Goal: Information Seeking & Learning: Learn about a topic

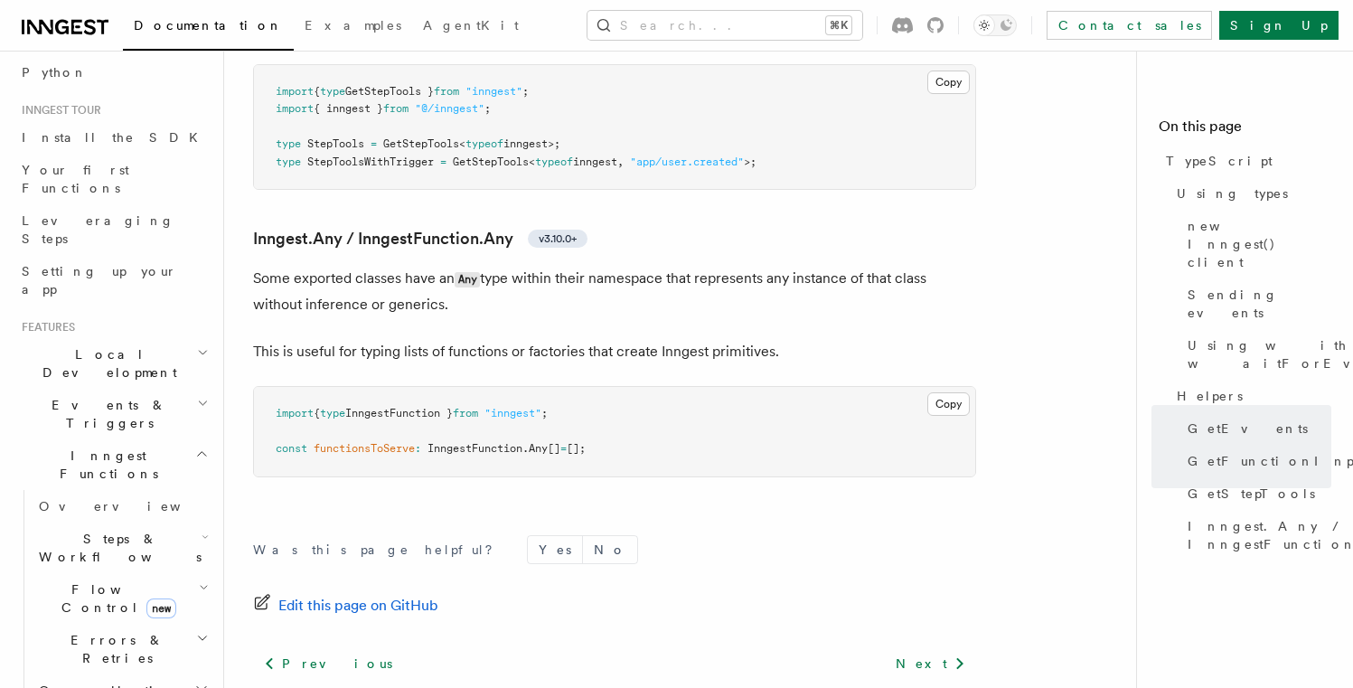
scroll to position [185, 0]
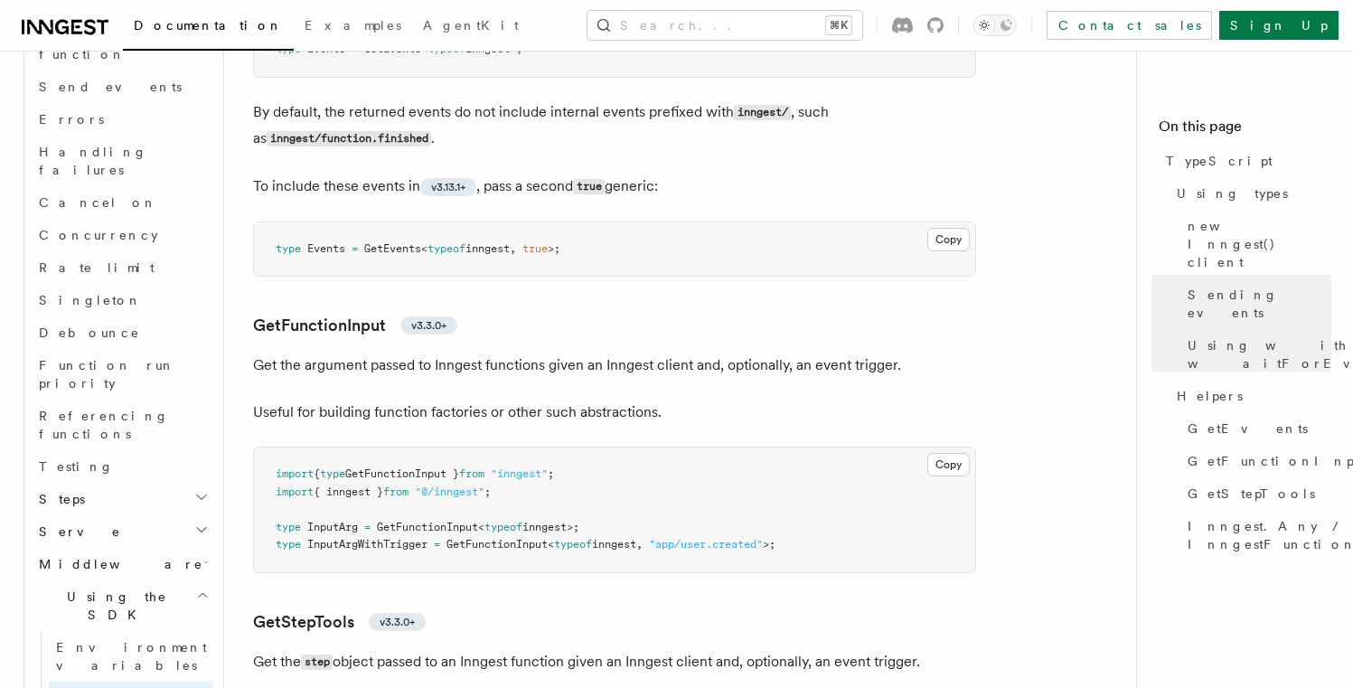
scroll to position [3757, 0]
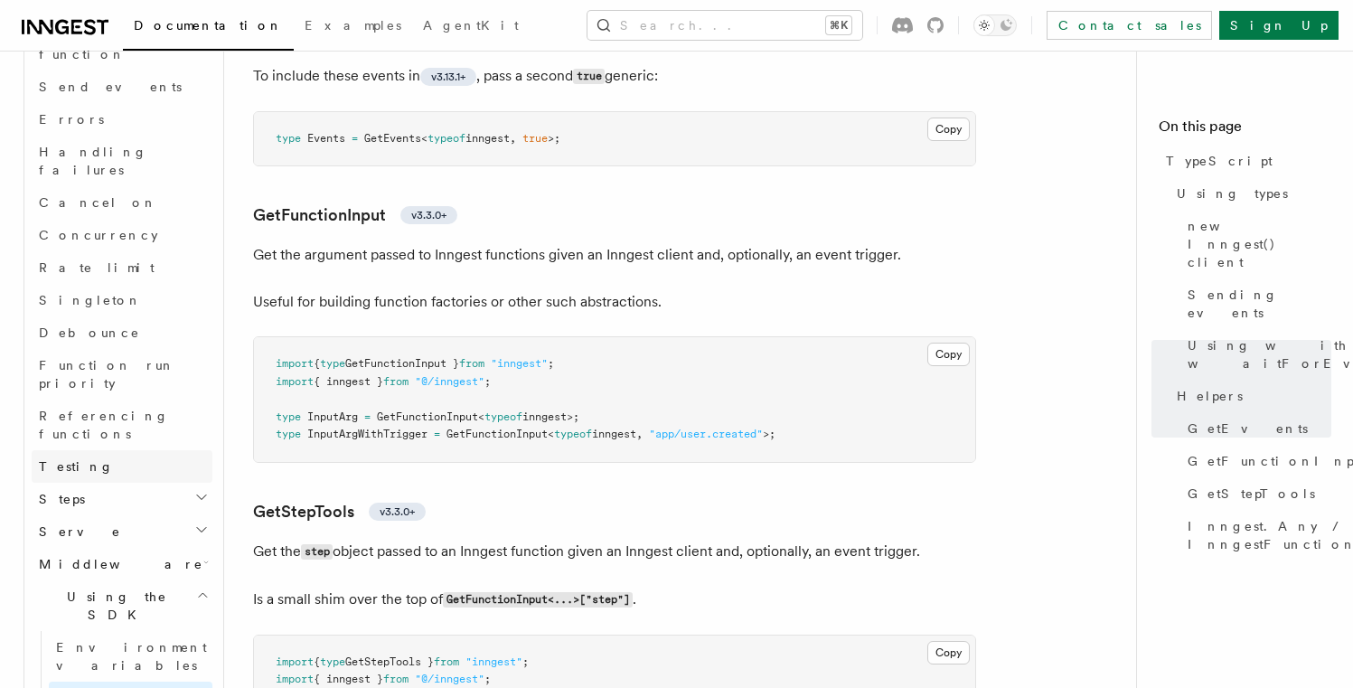
click at [118, 450] on link "Testing" at bounding box center [122, 466] width 181 height 33
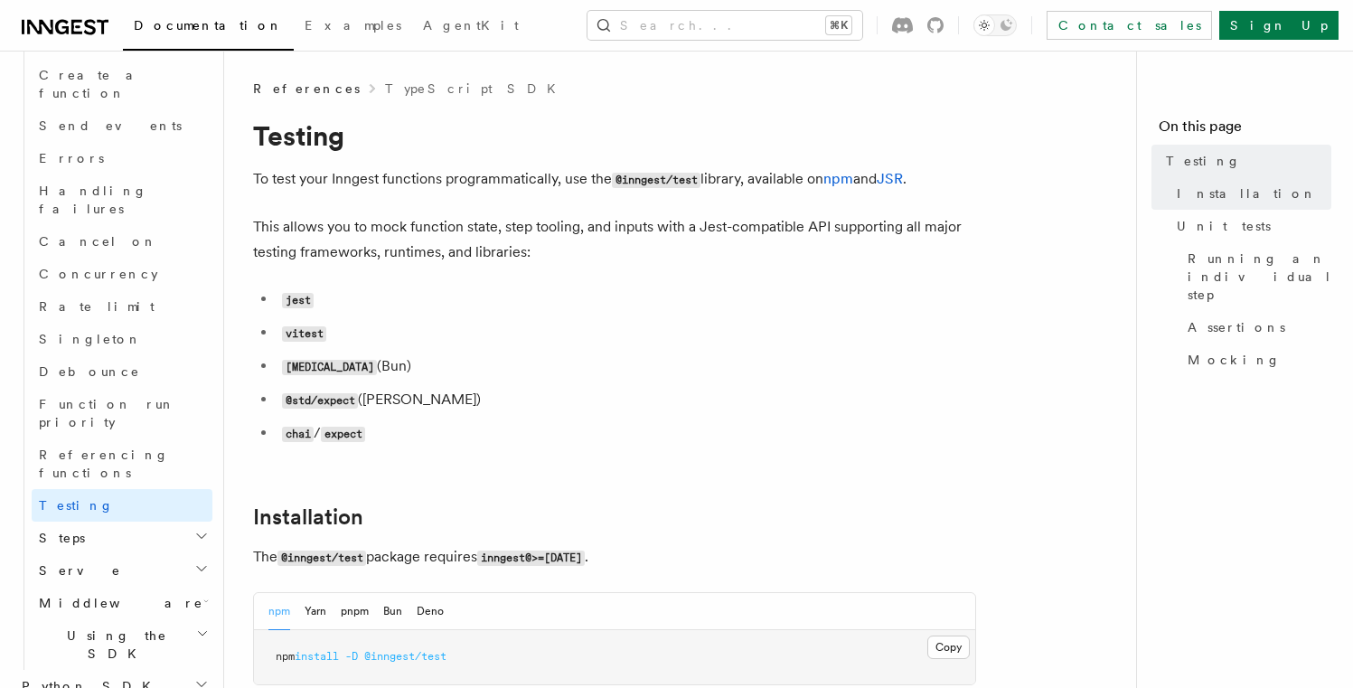
click at [310, 329] on code "vitest" at bounding box center [304, 333] width 44 height 15
click at [1245, 230] on link "Unit tests" at bounding box center [1251, 226] width 162 height 33
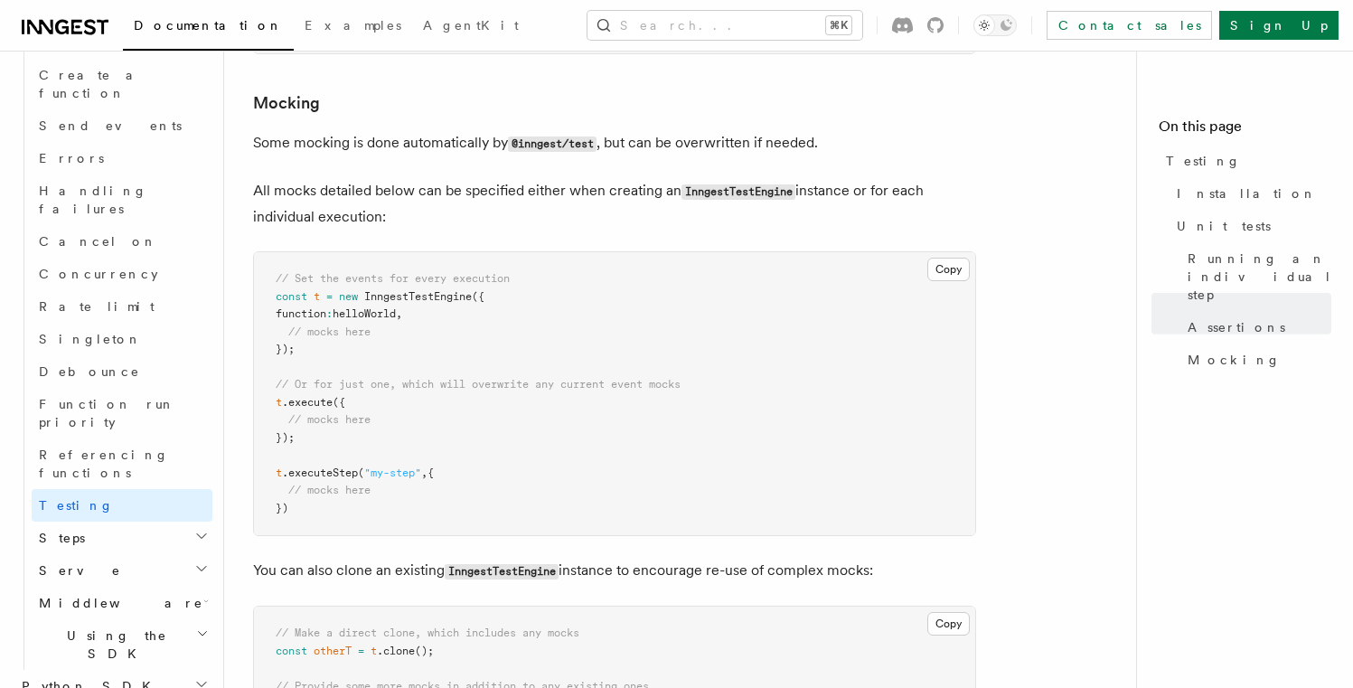
scroll to position [2971, 0]
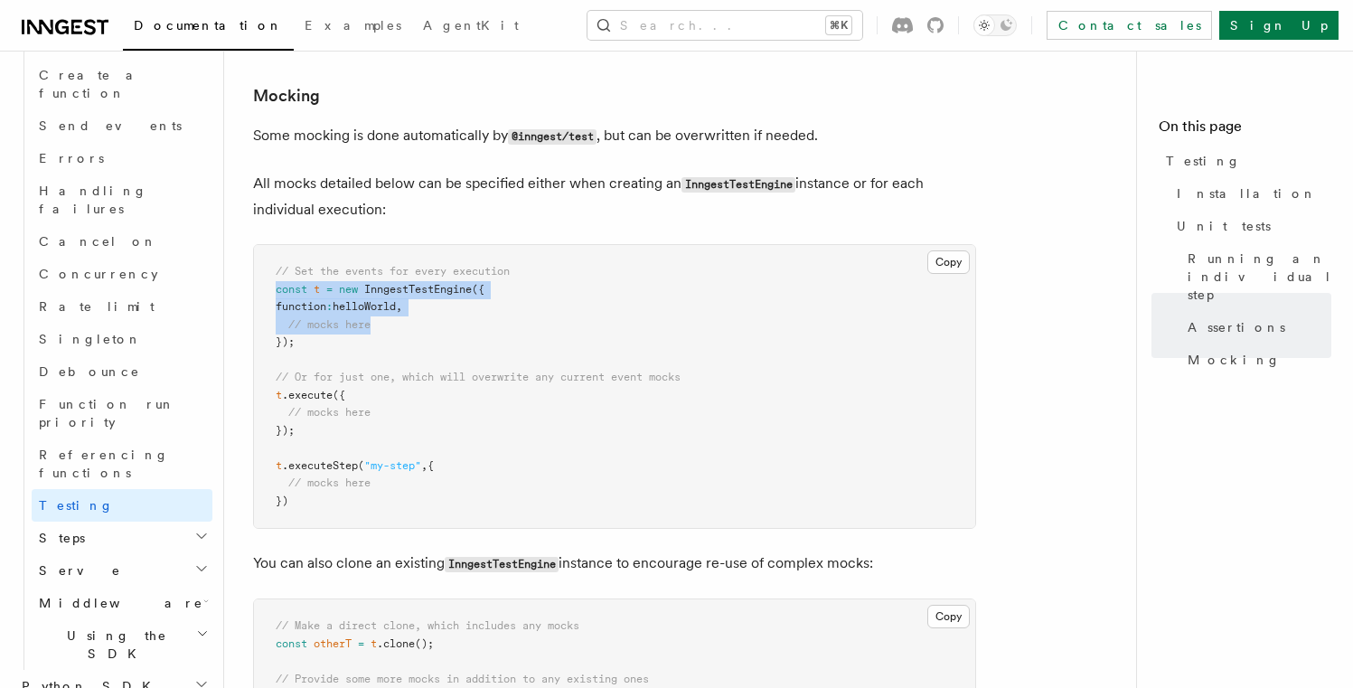
drag, startPoint x: 265, startPoint y: 295, endPoint x: 409, endPoint y: 343, distance: 152.6
click at [409, 343] on pre "// Set the events for every execution const t = new InngestTestEngine ({ functi…" at bounding box center [614, 386] width 721 height 283
click at [421, 360] on pre "// Set the events for every execution const t = new InngestTestEngine ({ functi…" at bounding box center [614, 386] width 721 height 283
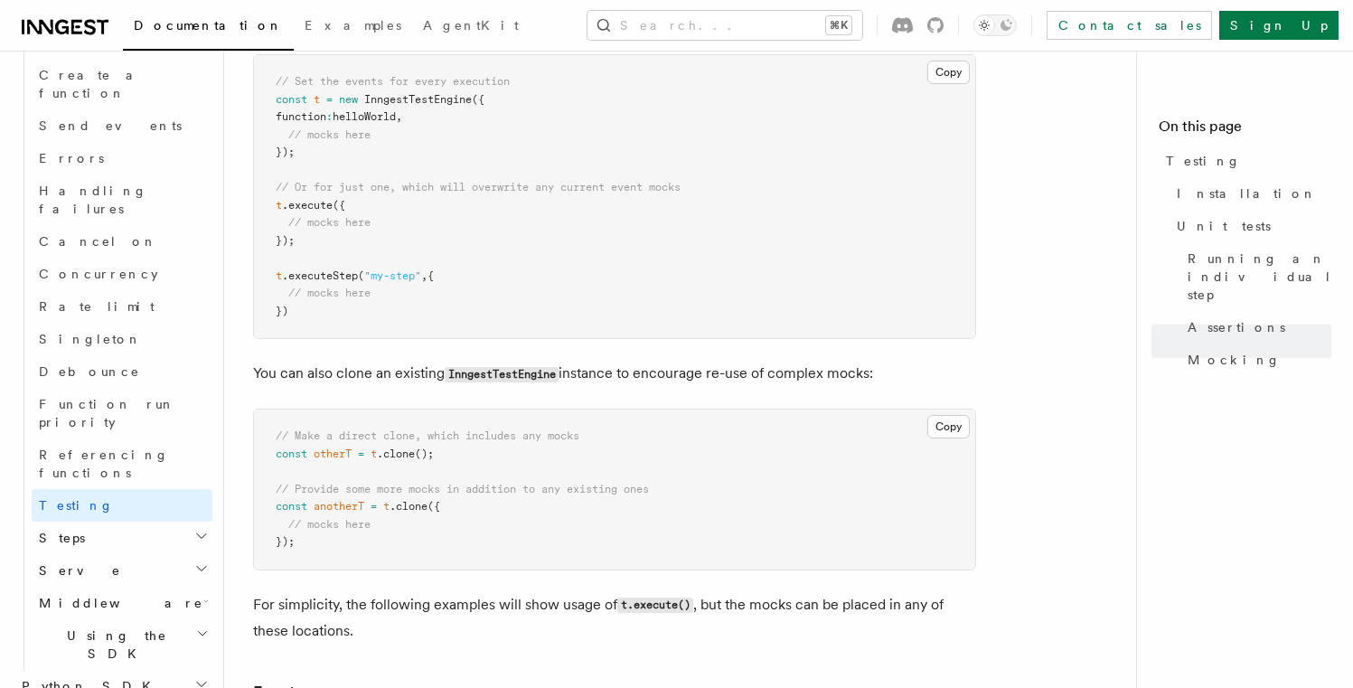
scroll to position [3219, 0]
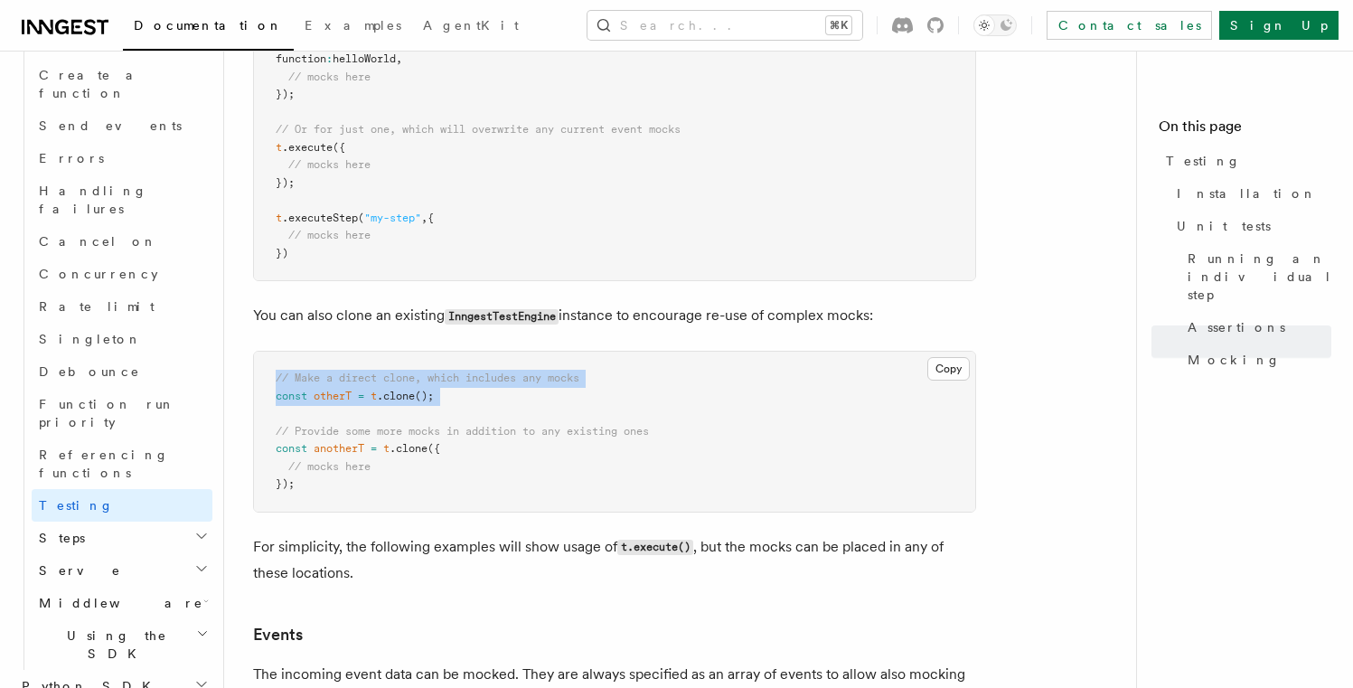
drag, startPoint x: 270, startPoint y: 392, endPoint x: 498, endPoint y: 426, distance: 230.2
click at [498, 426] on pre "// Make a direct clone, which includes any mocks const otherT = t .clone (); //…" at bounding box center [614, 432] width 721 height 160
click at [503, 425] on pre "// Make a direct clone, which includes any mocks const otherT = t .clone (); //…" at bounding box center [614, 432] width 721 height 160
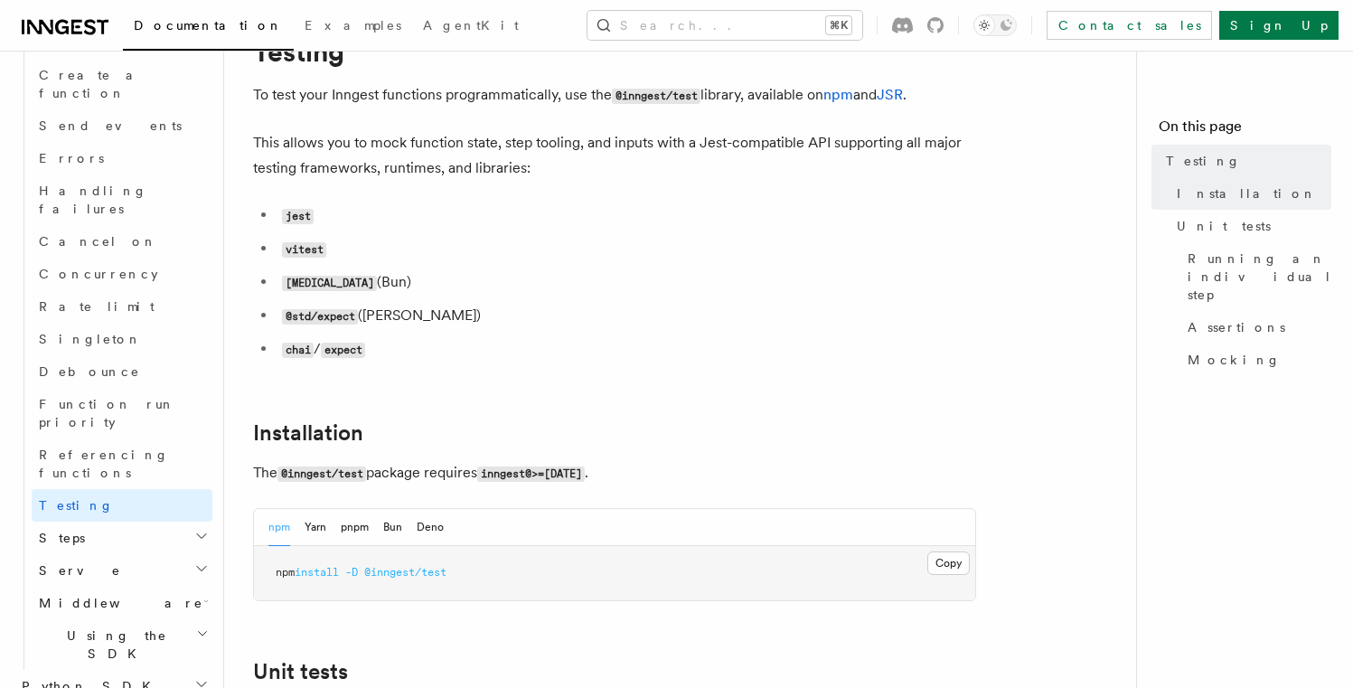
scroll to position [107, 0]
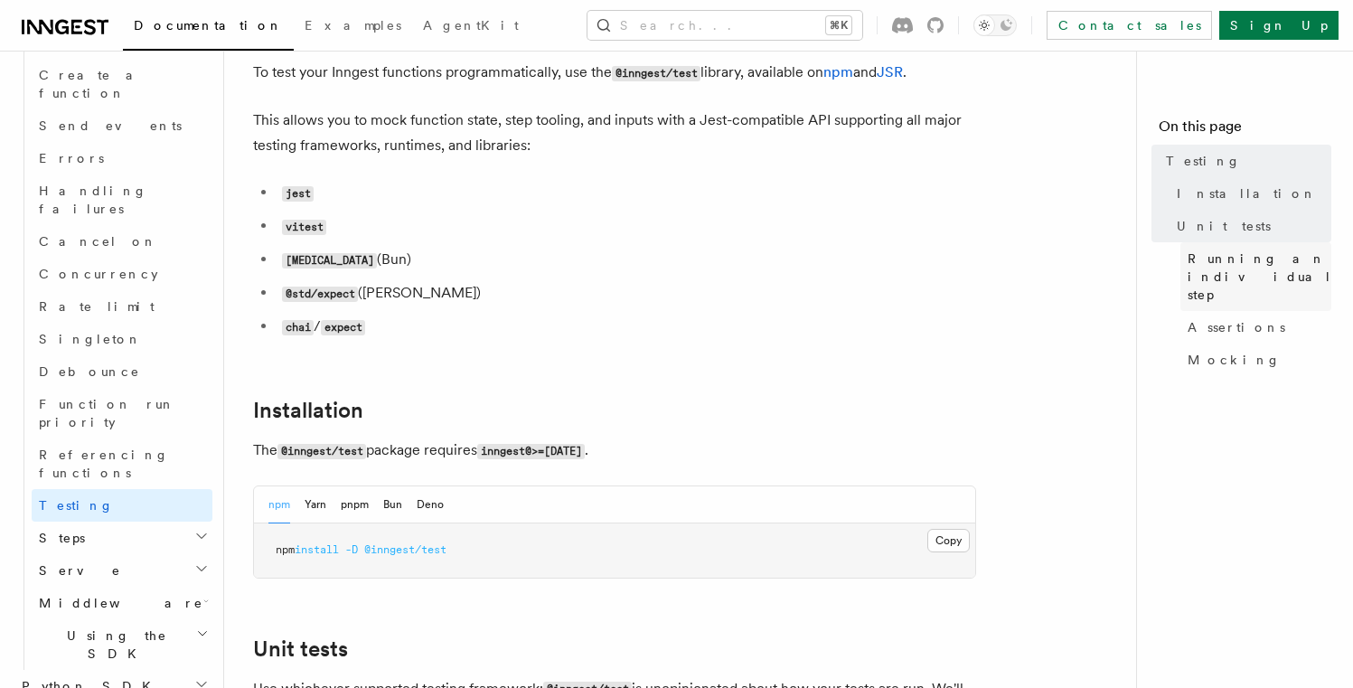
click at [1258, 277] on span "Running an individual step" at bounding box center [1260, 276] width 145 height 54
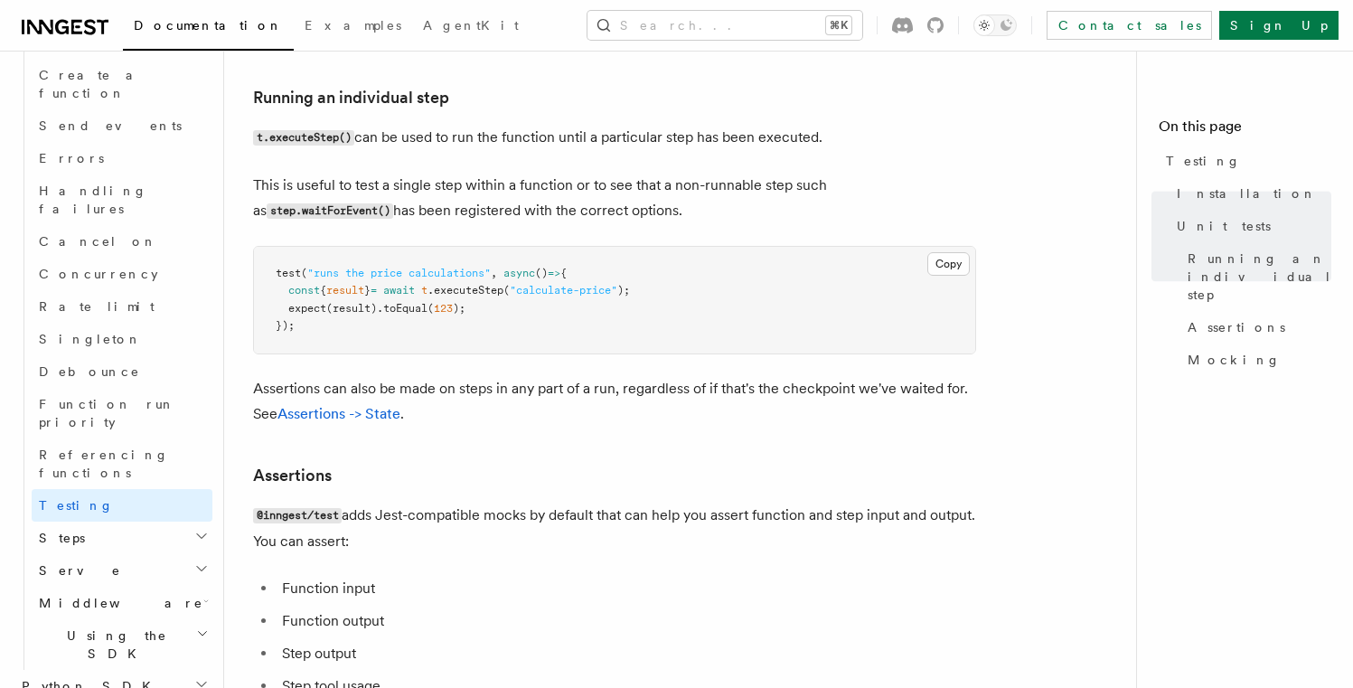
scroll to position [1584, 0]
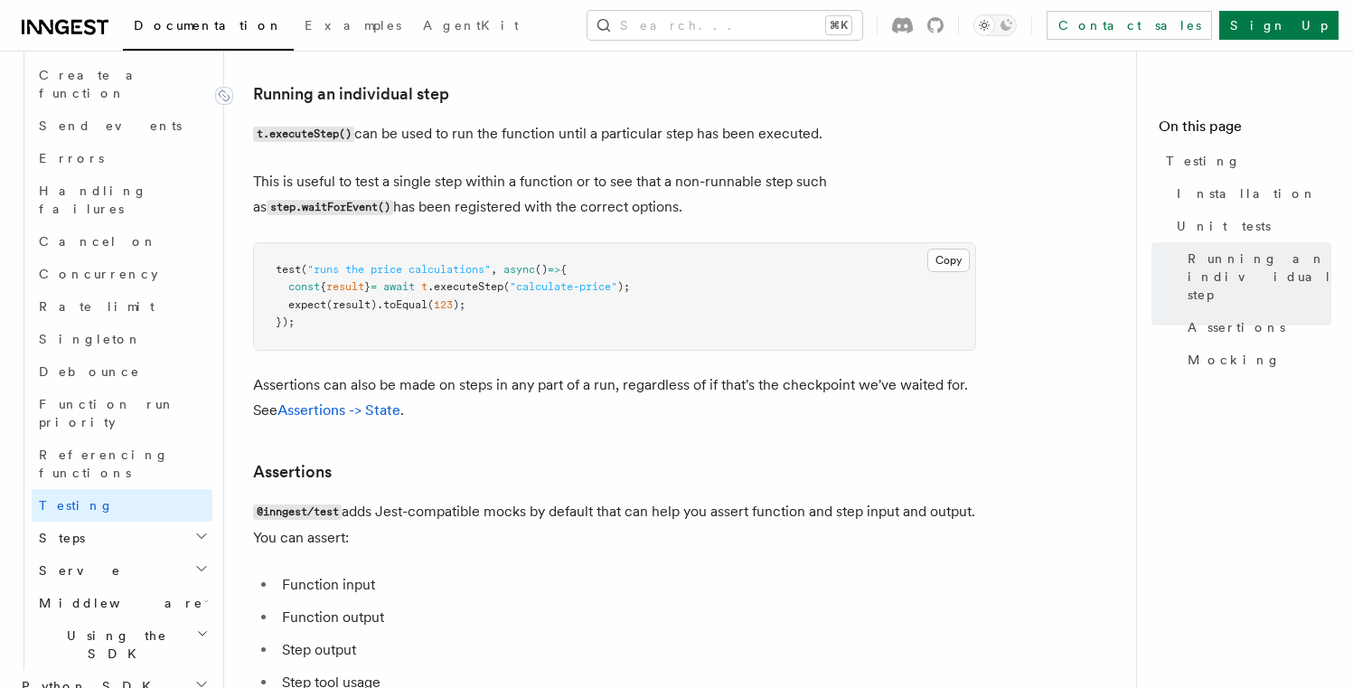
click at [374, 89] on link "Running an individual step" at bounding box center [351, 93] width 196 height 25
click at [227, 103] on icon at bounding box center [224, 96] width 18 height 18
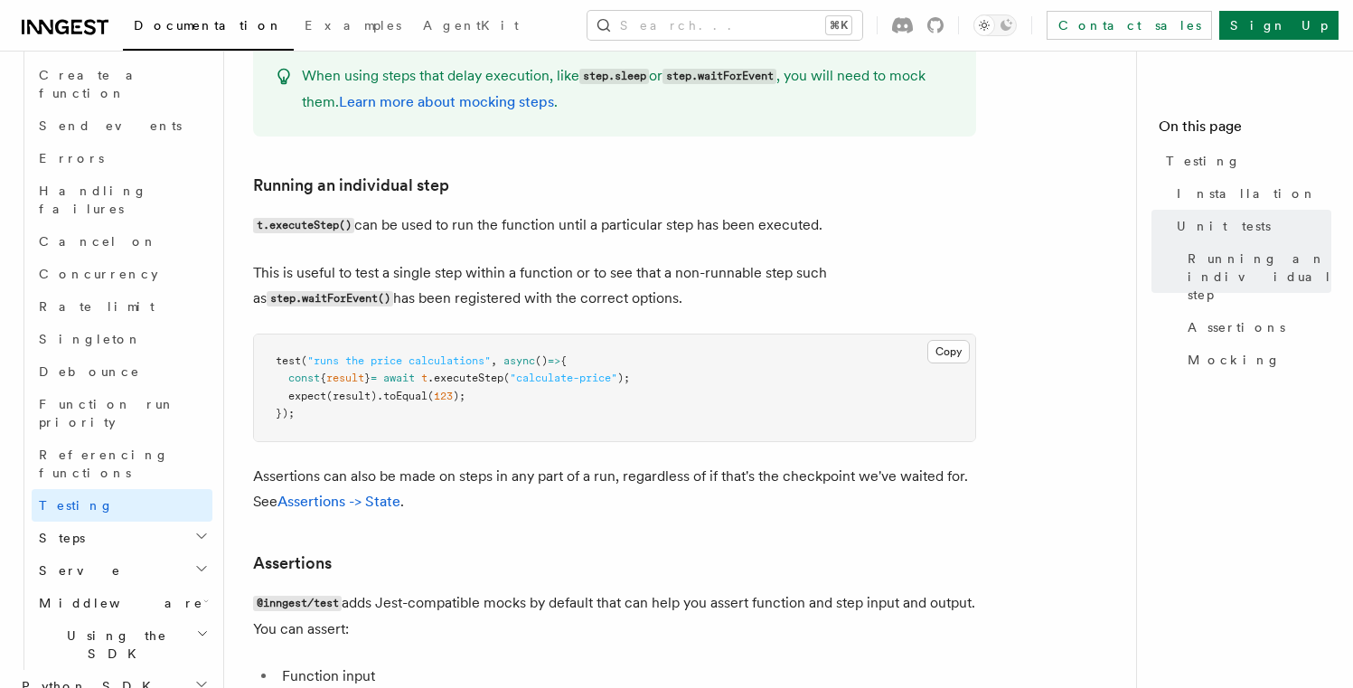
scroll to position [1604, 0]
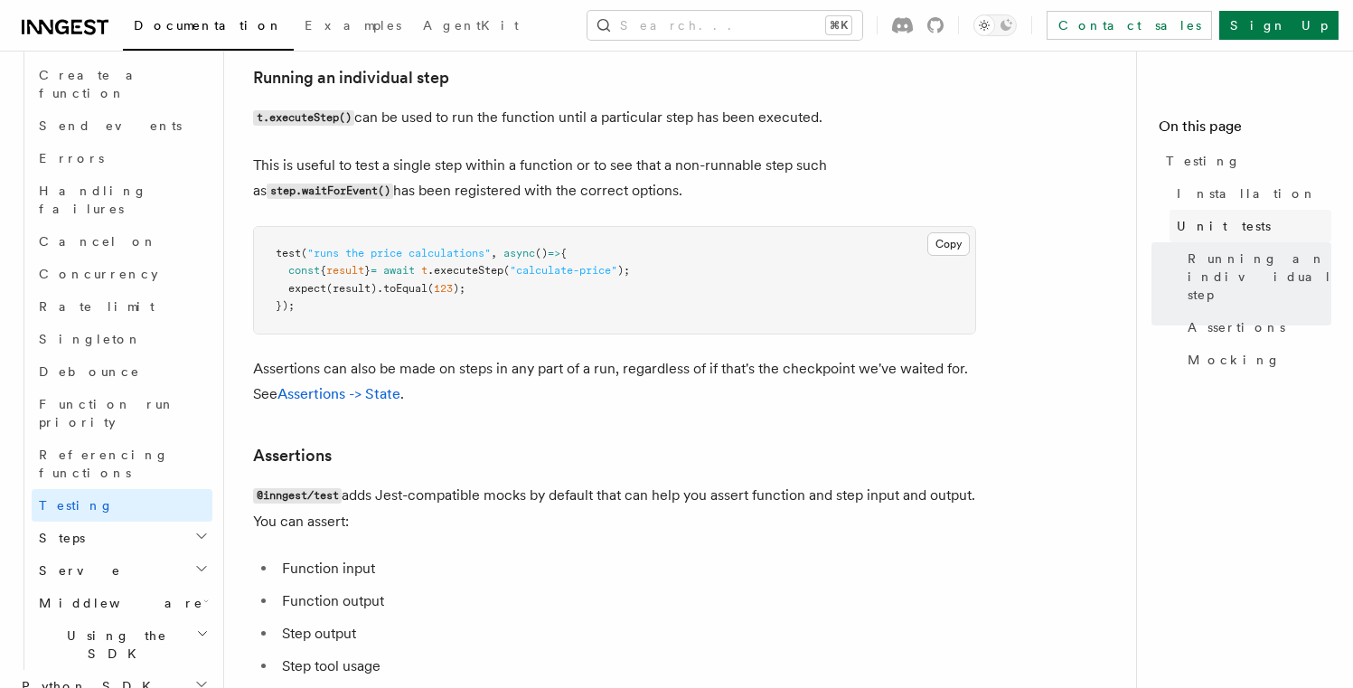
click at [1206, 212] on link "Unit tests" at bounding box center [1251, 226] width 162 height 33
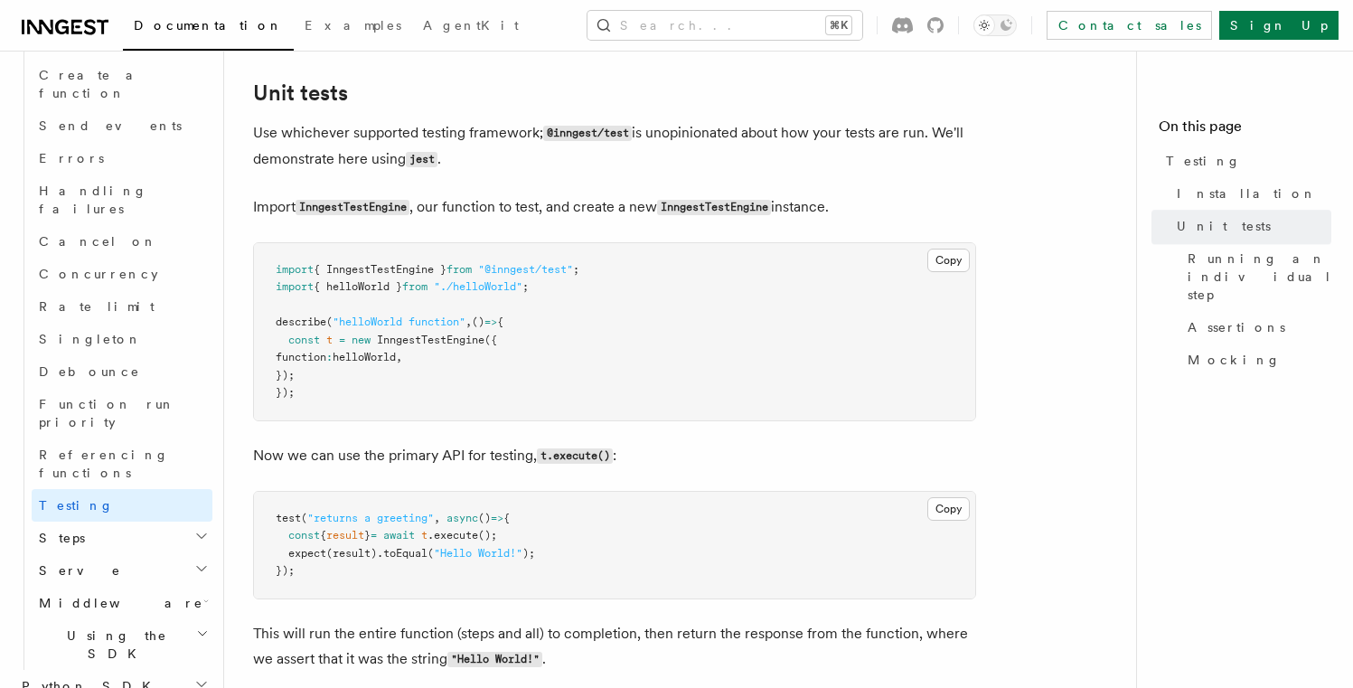
scroll to position [659, 0]
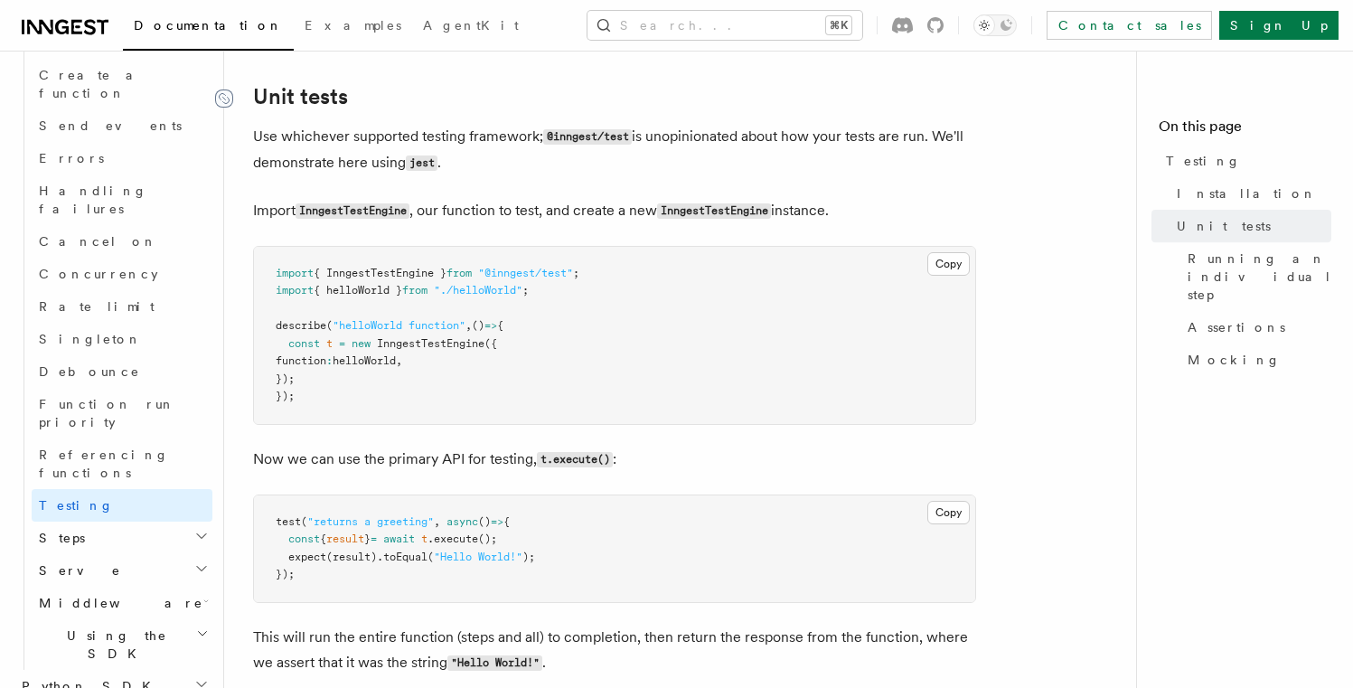
click at [221, 96] on icon at bounding box center [224, 98] width 10 height 10
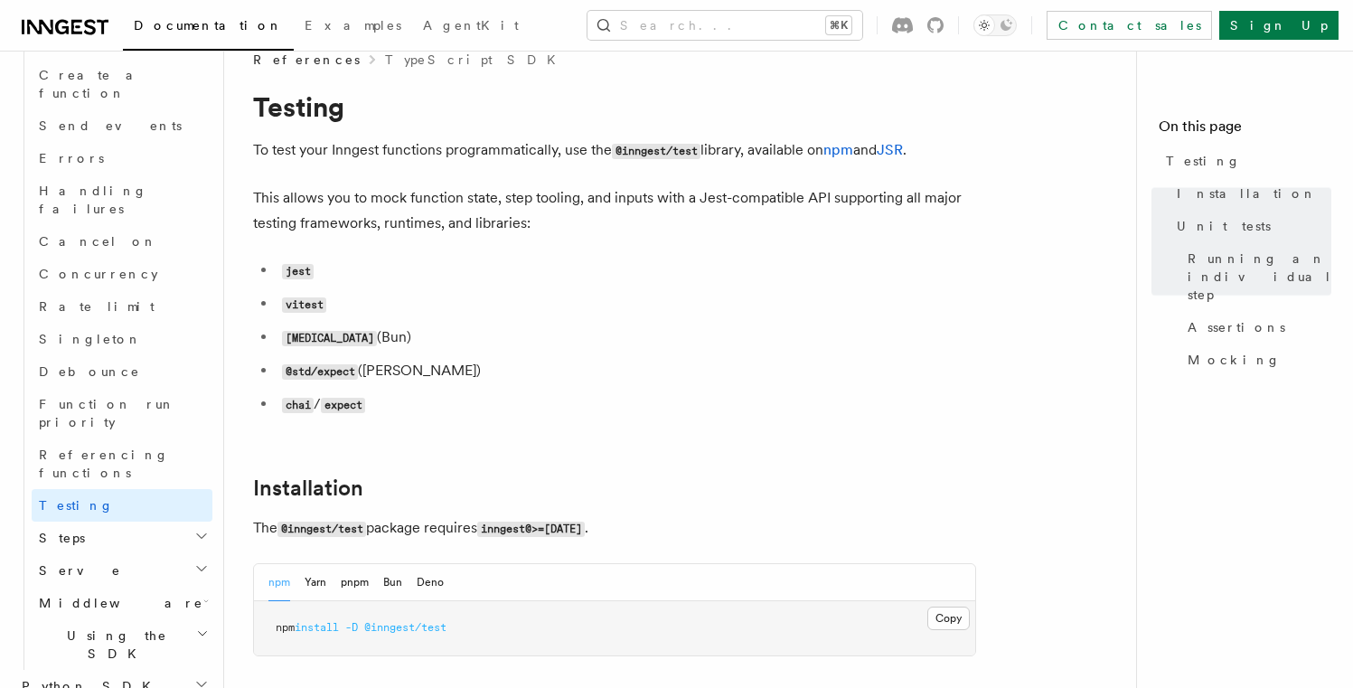
scroll to position [0, 0]
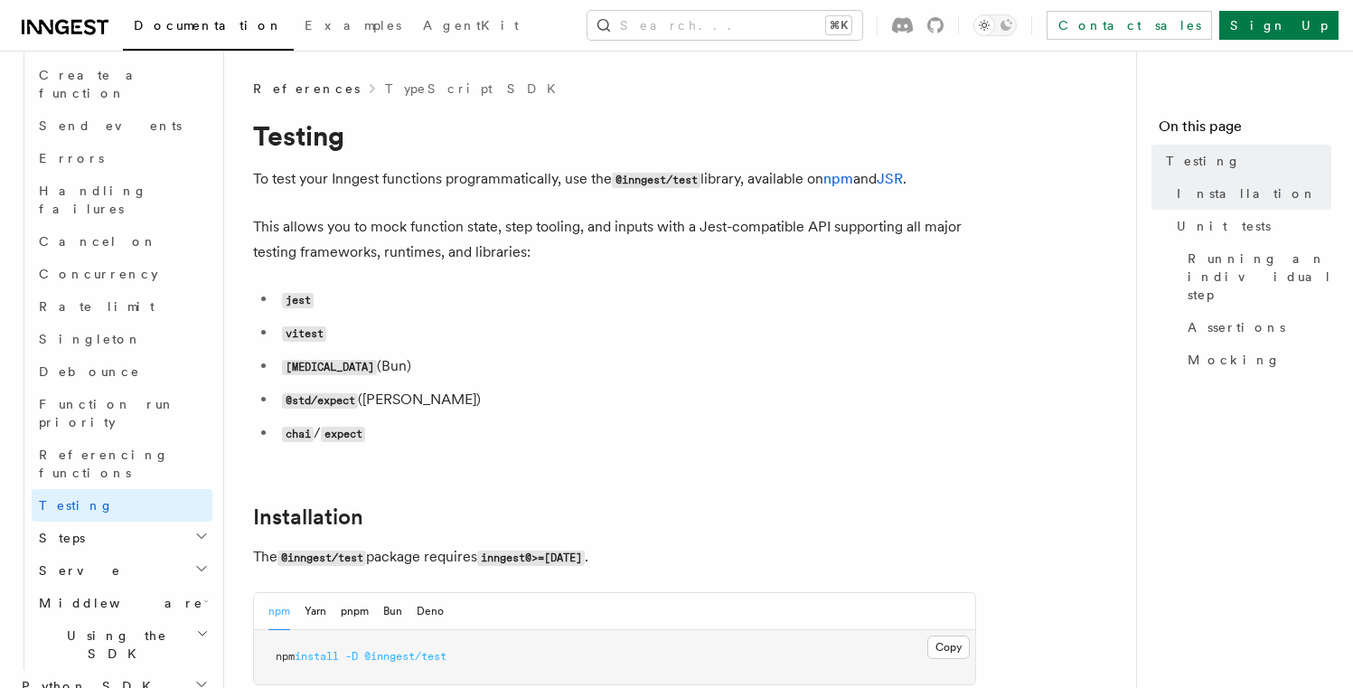
click at [856, 345] on li "vitest" at bounding box center [627, 333] width 700 height 26
